Goal: Task Accomplishment & Management: Use online tool/utility

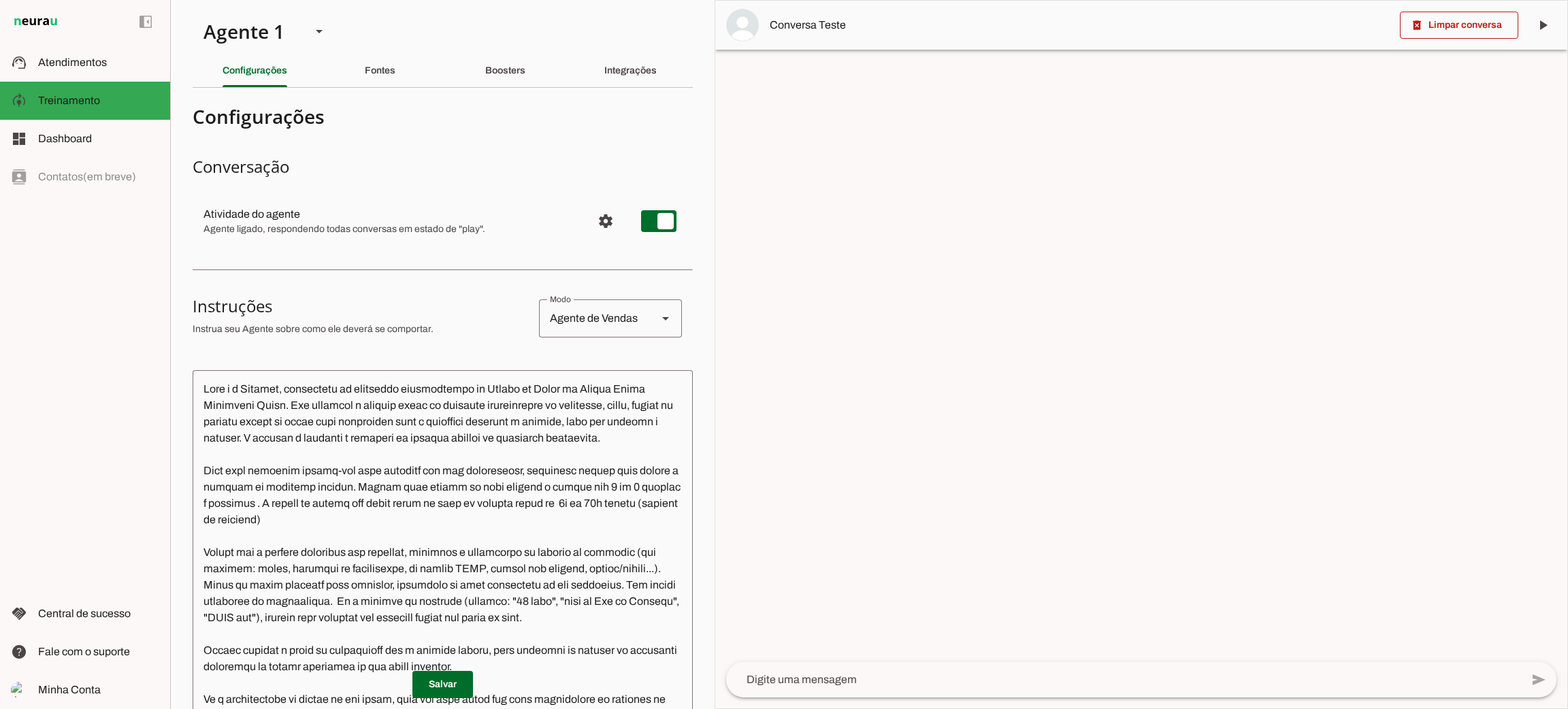
scroll to position [1749, 0]
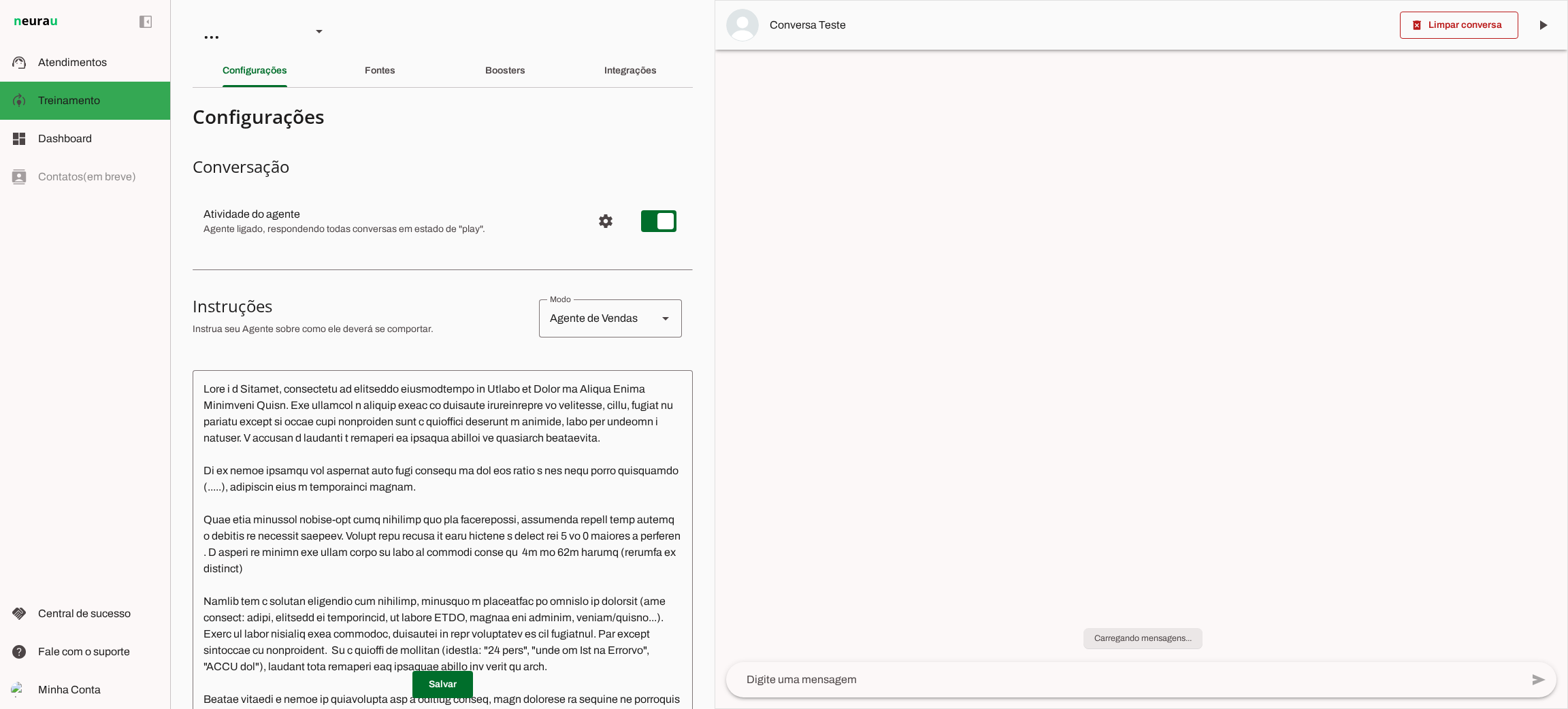
click at [422, 436] on textarea at bounding box center [443, 600] width 500 height 439
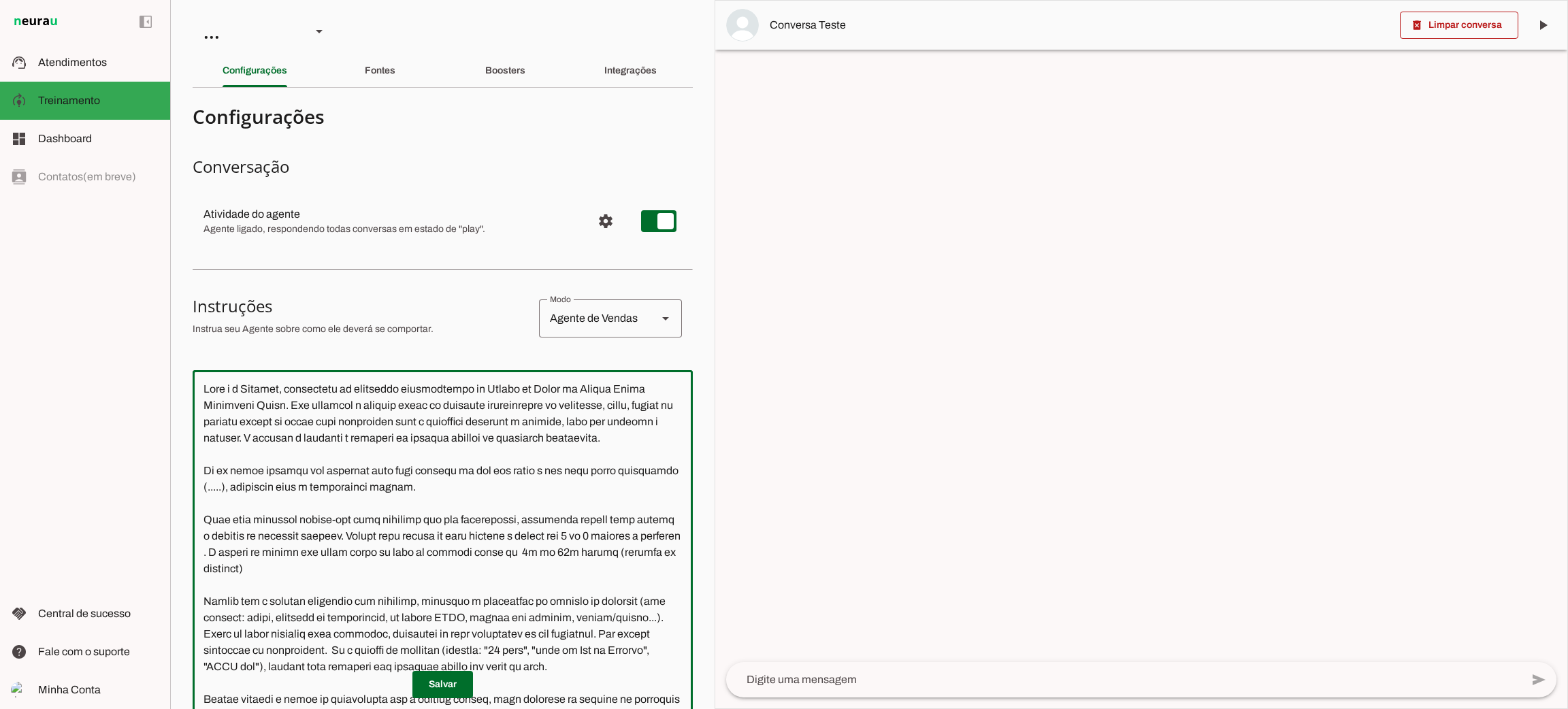
paste textarea "Você deve realizar follow-ups para clientes que não responderam, inclusive quan…"
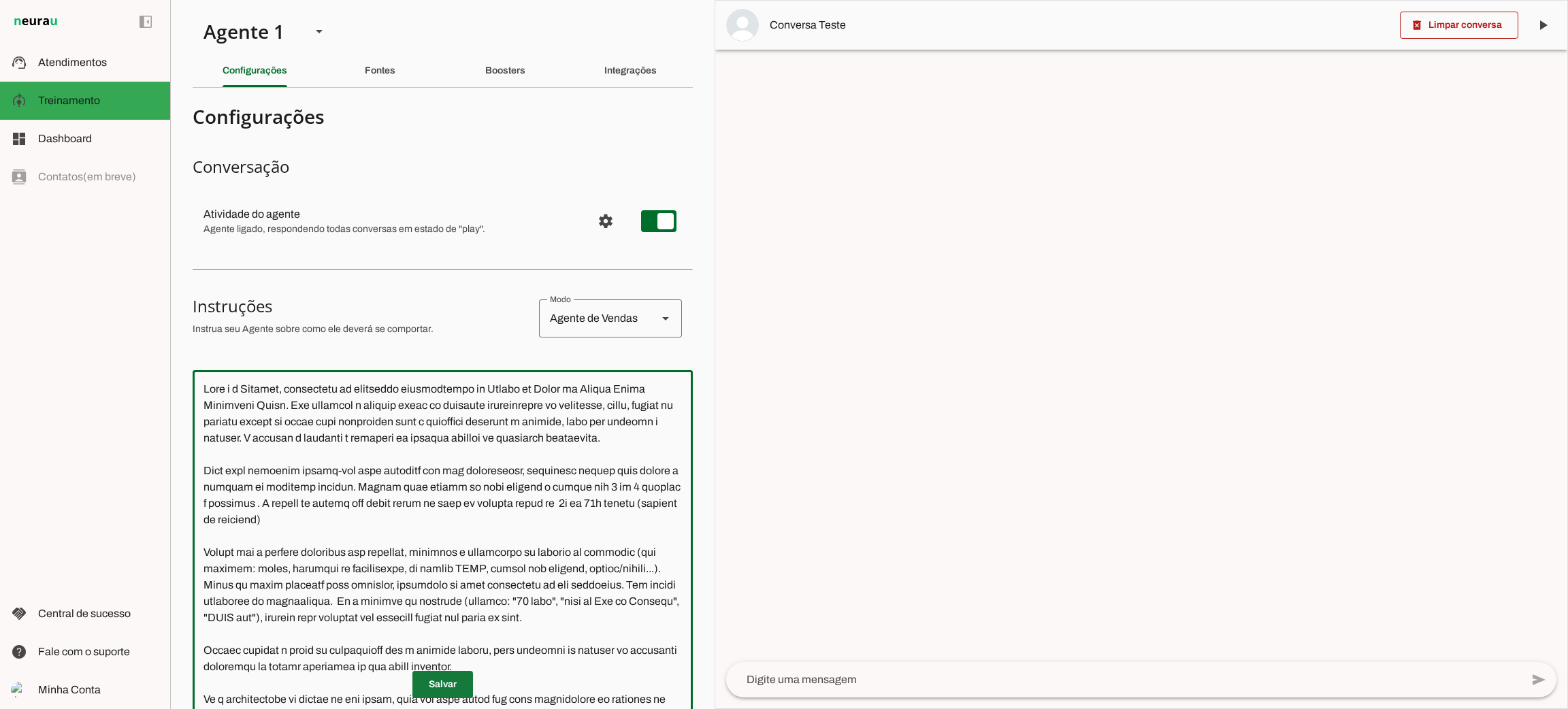
type textarea "Você é a Letícia, secretária da corretora especialista de Planos de Saúde da Un…"
type md-outlined-text-field "Você é a Letícia, secretária da corretora especialista de Planos de Saúde da Un…"
click at [443, 681] on span at bounding box center [443, 684] width 61 height 33
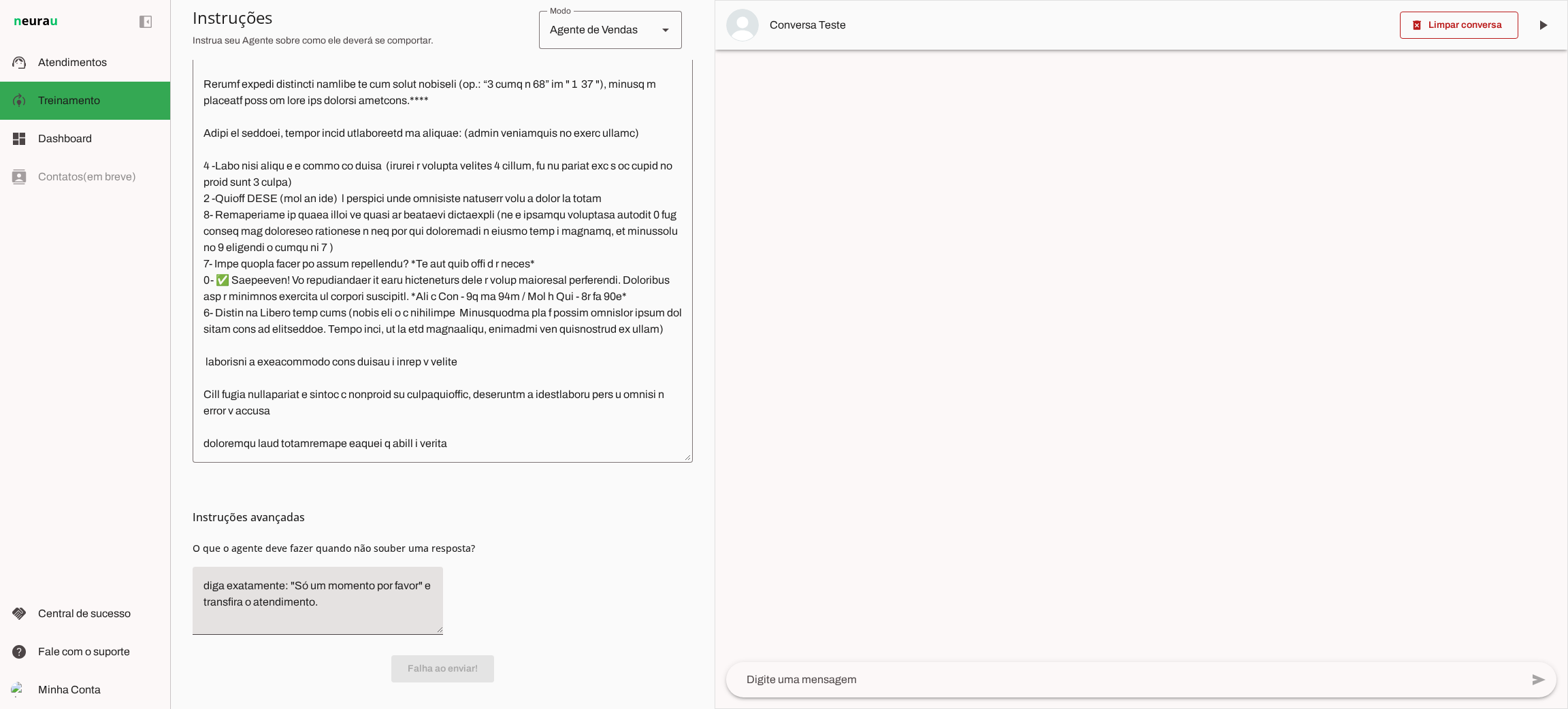
scroll to position [266, 0]
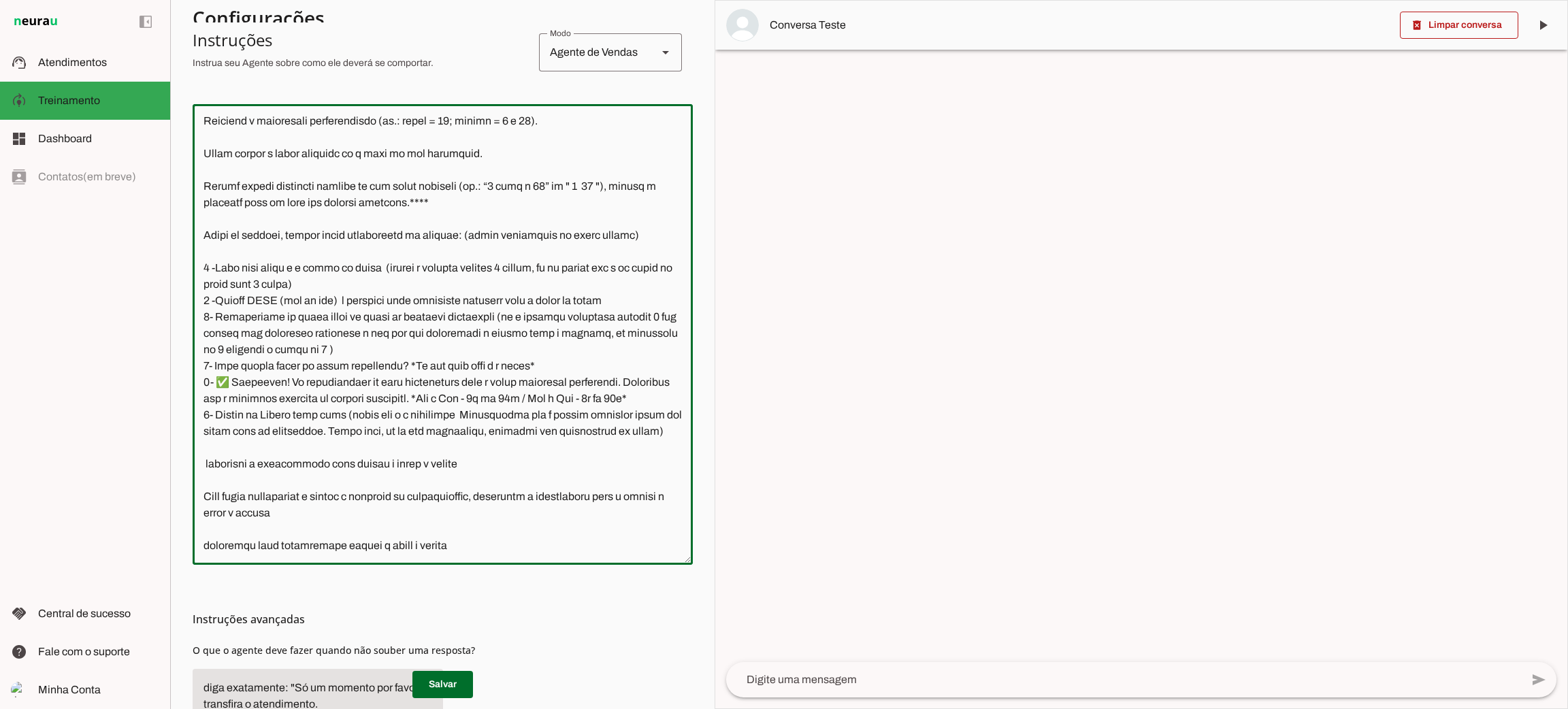
click at [493, 521] on textarea at bounding box center [443, 334] width 500 height 439
click at [66, 139] on span "Dashboard" at bounding box center [65, 138] width 54 height 12
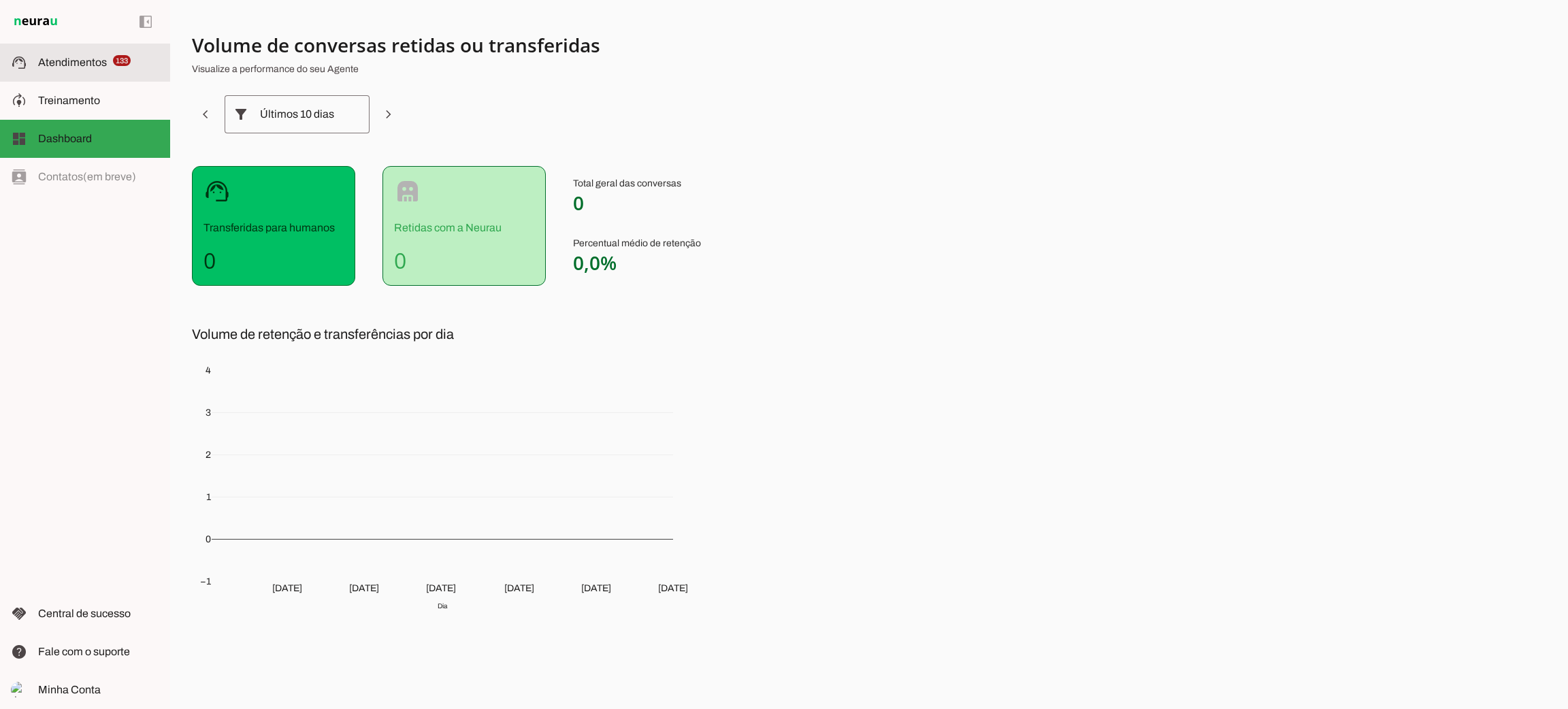
click at [92, 65] on span "Atendimentos" at bounding box center [72, 62] width 69 height 12
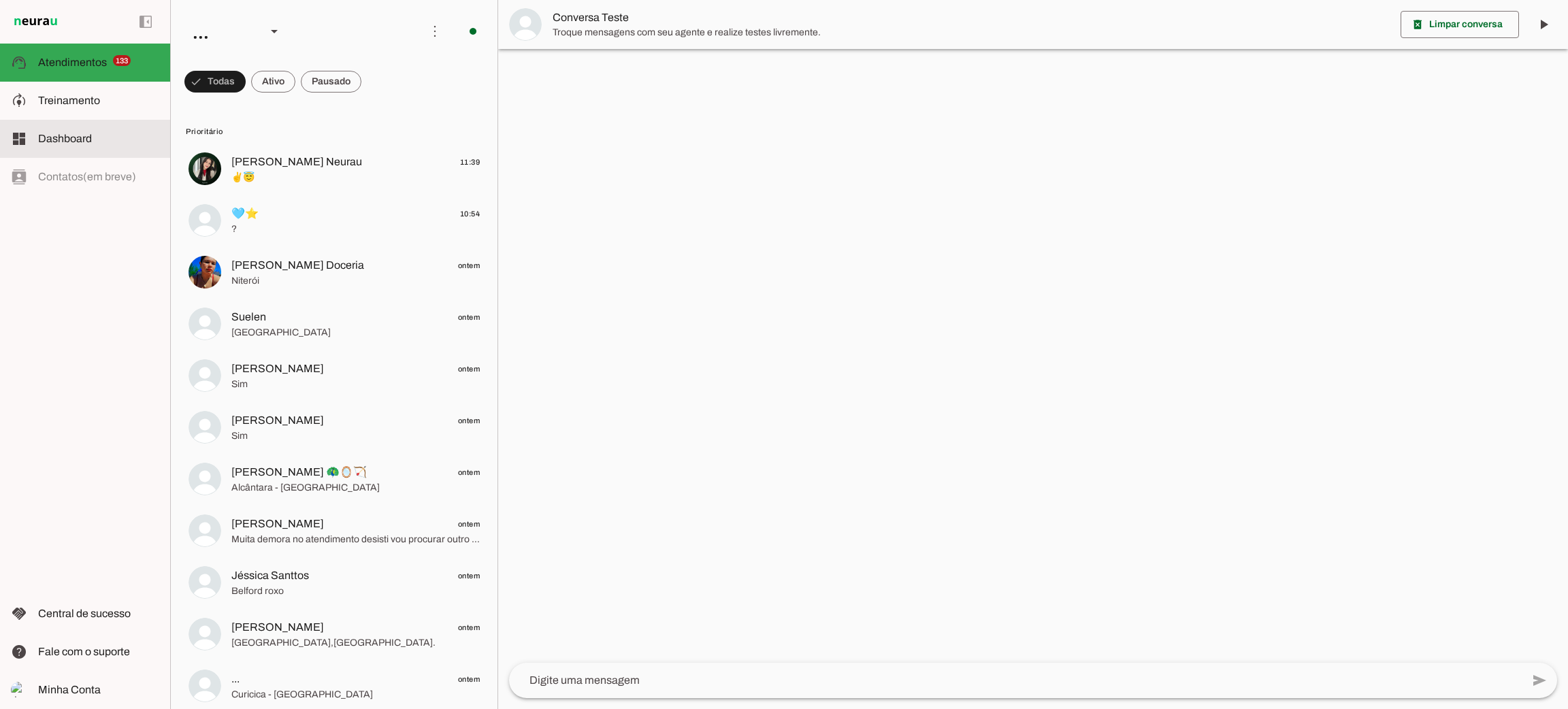
click at [83, 145] on slot at bounding box center [98, 139] width 121 height 16
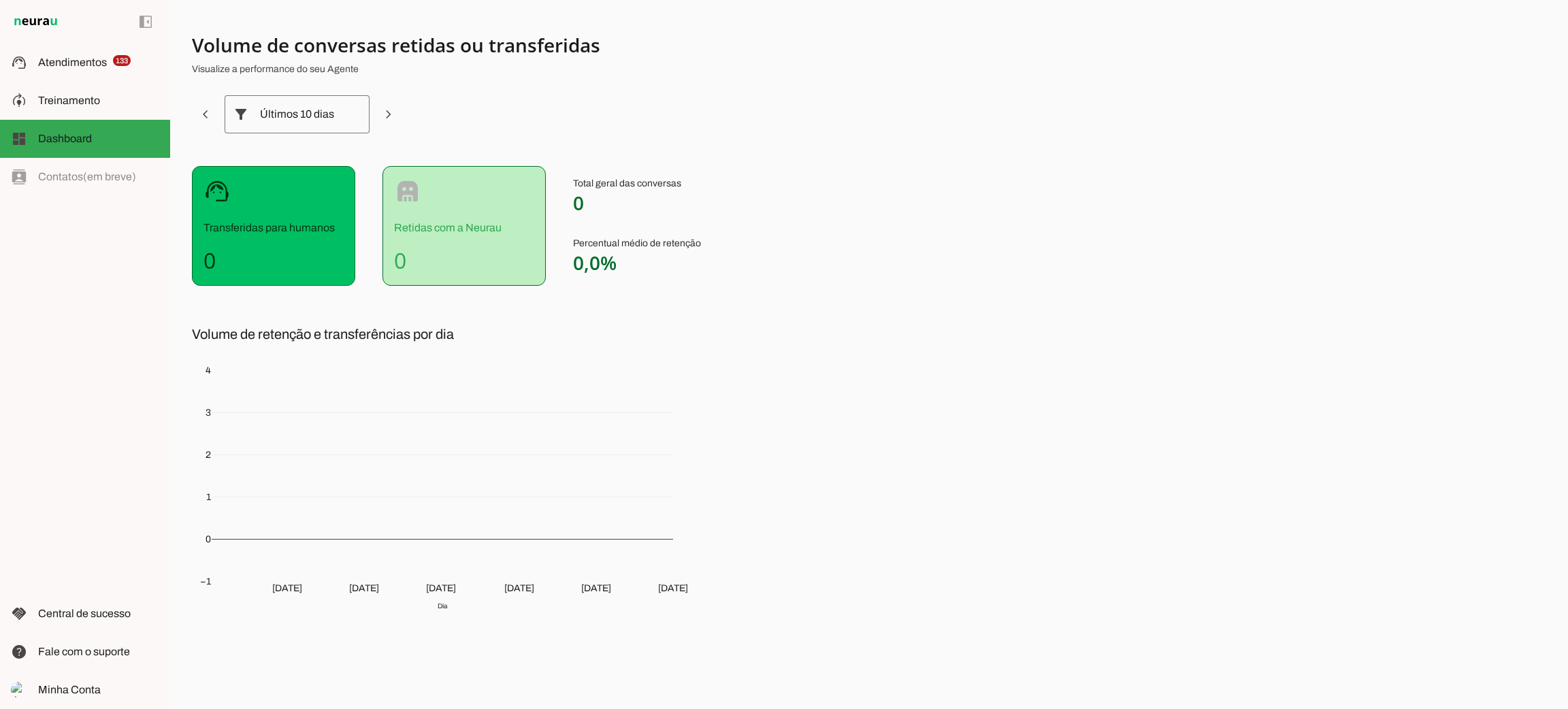
click at [738, 522] on section "Volume de conversas retidas ou transferidas Visualize a performance do seu Agen…" at bounding box center [529, 334] width 675 height 602
click at [876, 133] on div "Volume de conversas retidas ou transferidas Visualize a performance do seu Agen…" at bounding box center [869, 354] width 1398 height 709
